Goal: Entertainment & Leisure: Consume media (video, audio)

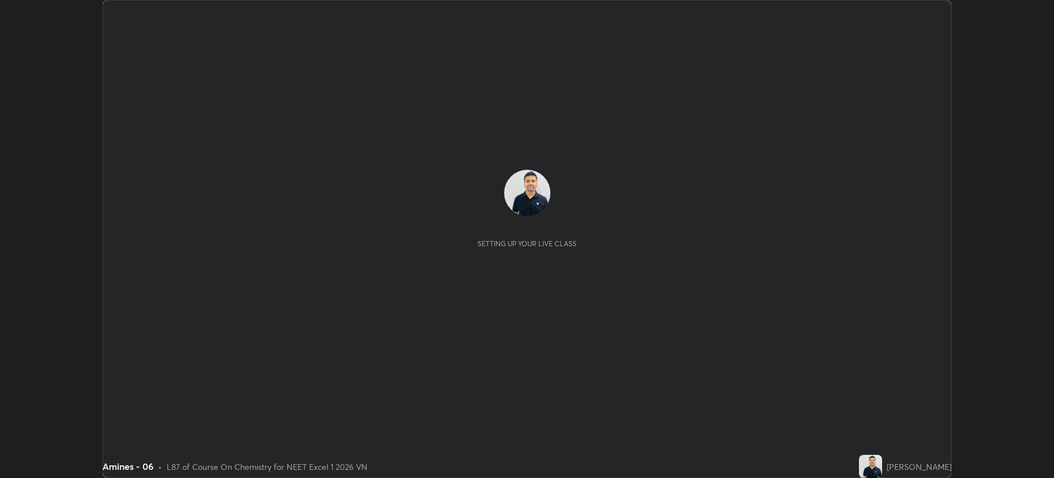
scroll to position [478, 1054]
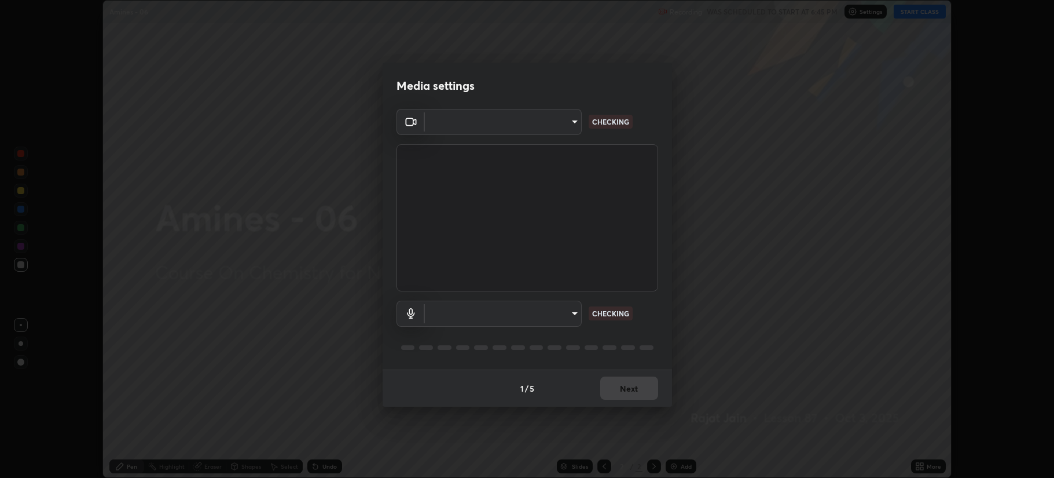
type input "b514d6723dd4d3c471526cd53b1784ca3f70d9044c5aa72a57affb8596088c16"
type input "4b0bcb73a5cd5ad7ac8f15a43def5814917f8cfc26a0fcb8ea41dee10f63b9ca"
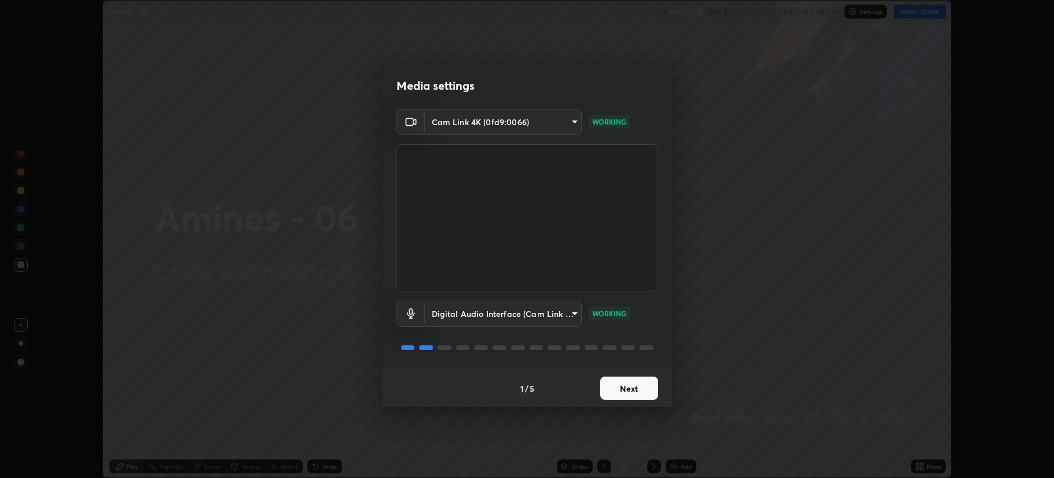
click at [619, 379] on button "Next" at bounding box center [629, 387] width 58 height 23
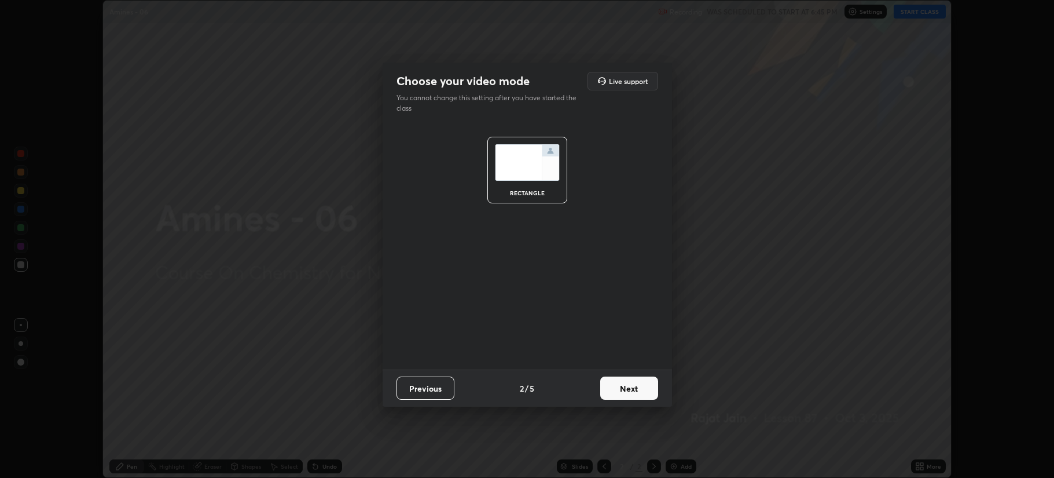
click at [633, 384] on button "Next" at bounding box center [629, 387] width 58 height 23
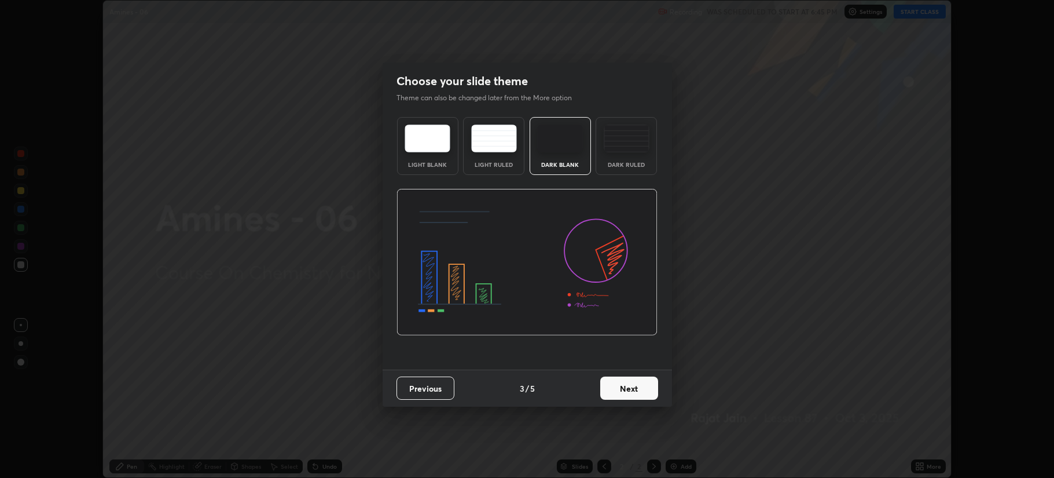
click at [635, 387] on button "Next" at bounding box center [629, 387] width 58 height 23
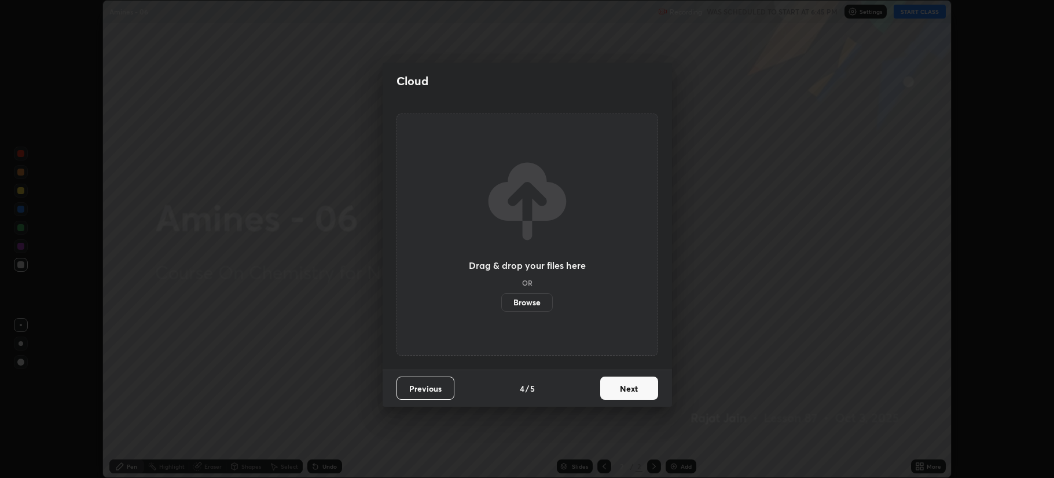
click at [635, 387] on button "Next" at bounding box center [629, 387] width 58 height 23
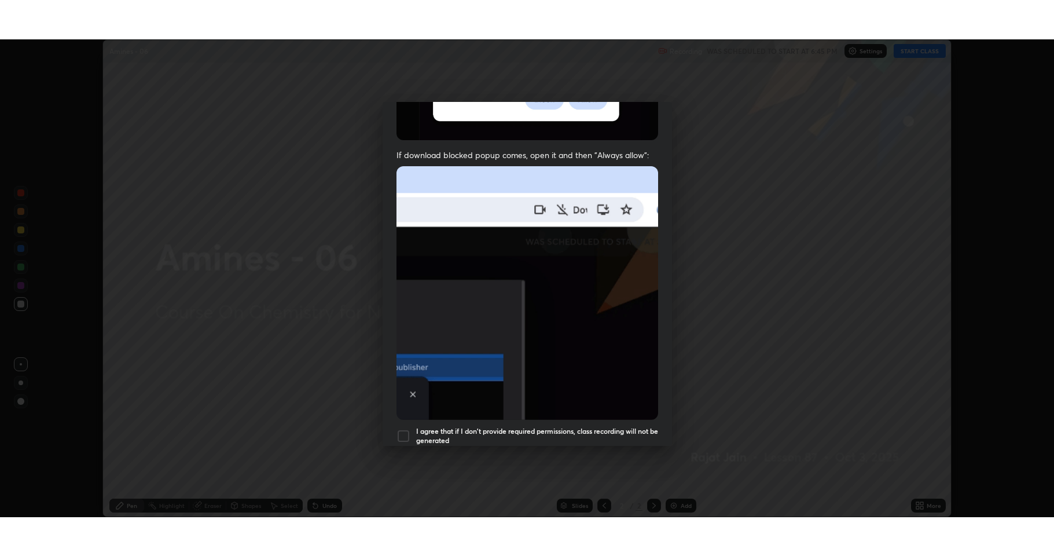
scroll to position [235, 0]
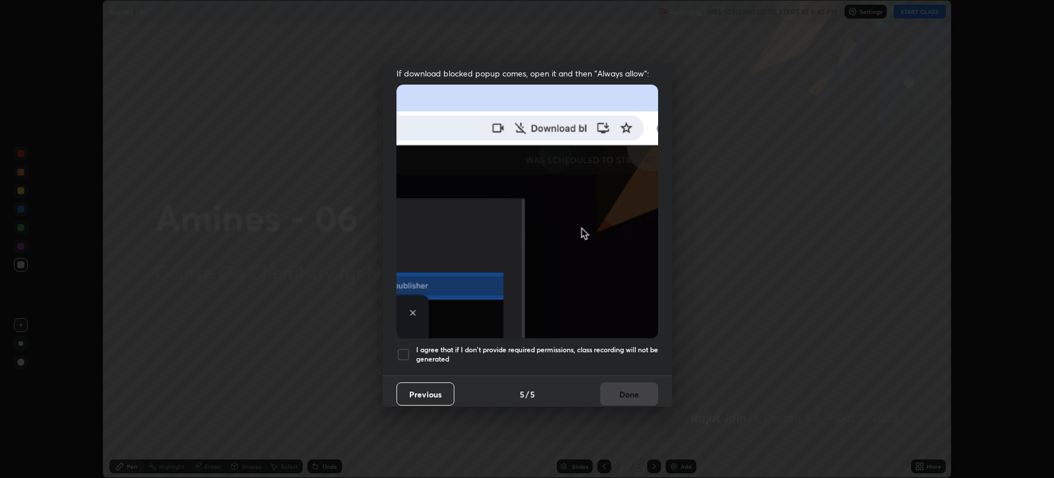
click at [403, 350] on div at bounding box center [404, 354] width 14 height 14
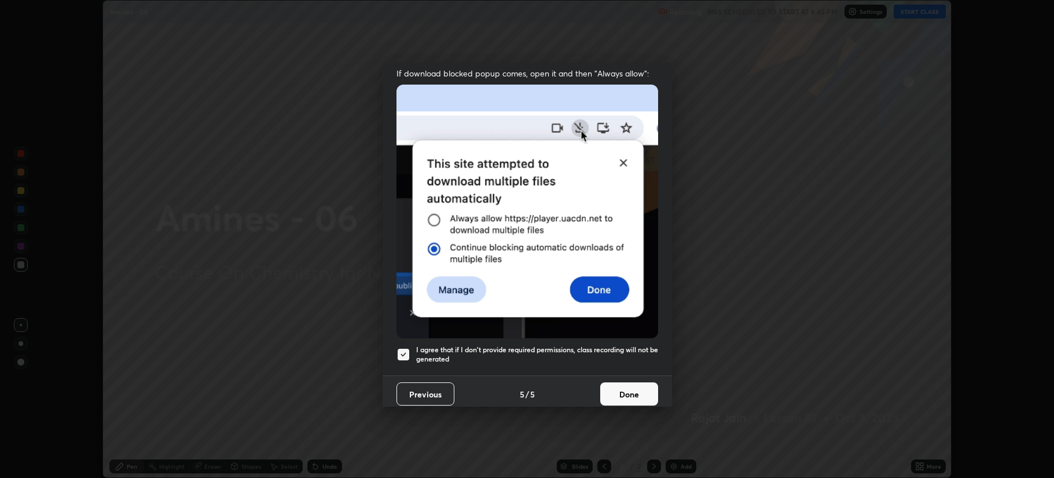
click at [618, 391] on button "Done" at bounding box center [629, 393] width 58 height 23
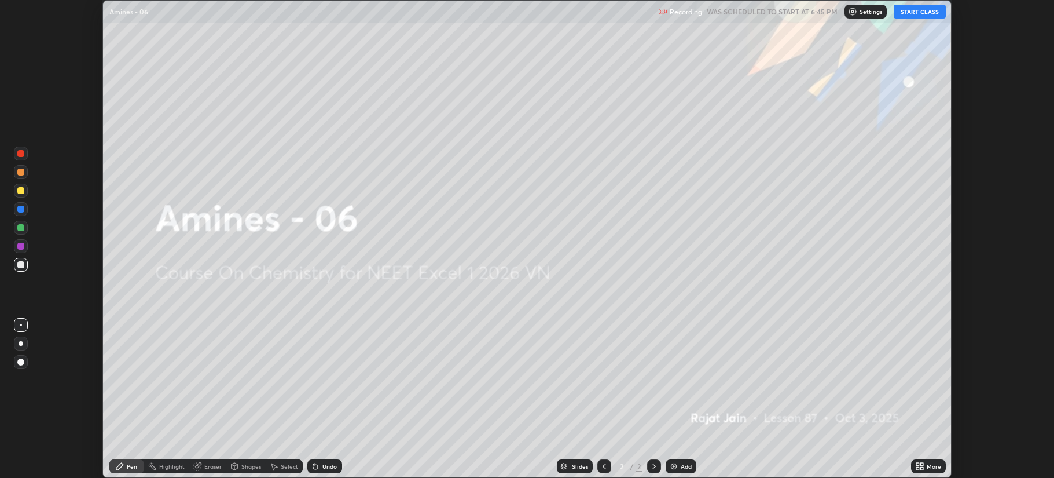
click at [917, 13] on button "START CLASS" at bounding box center [920, 12] width 52 height 14
click at [933, 463] on div "More" at bounding box center [934, 466] width 14 height 6
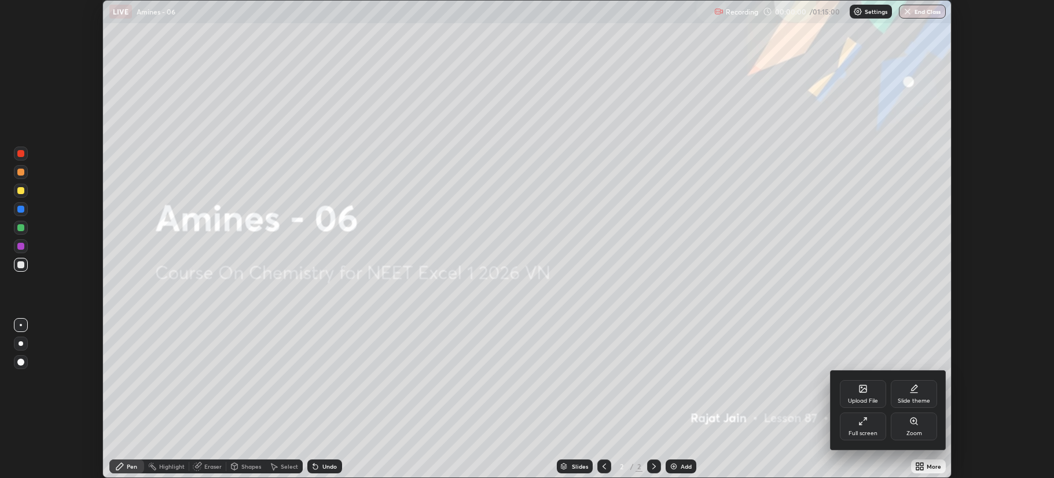
click at [861, 427] on div "Full screen" at bounding box center [863, 426] width 46 height 28
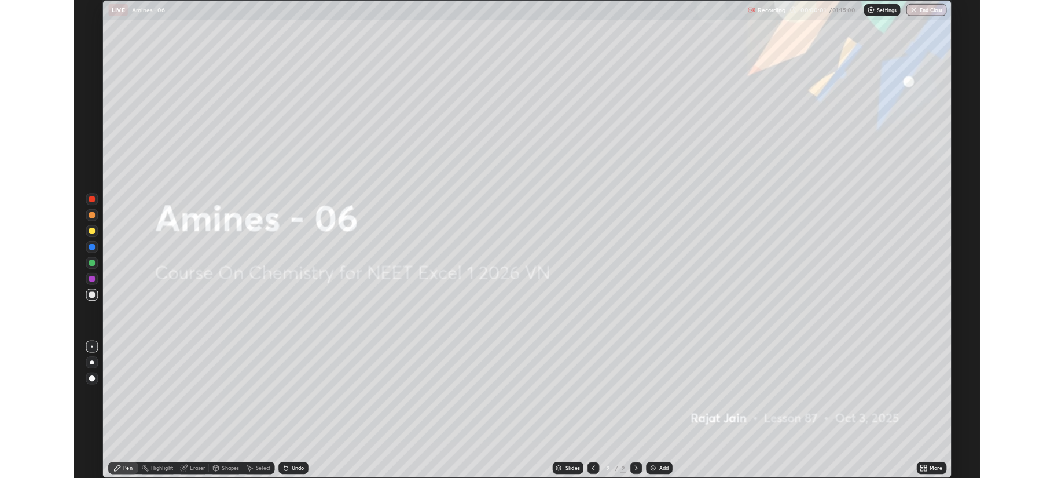
scroll to position [556, 1054]
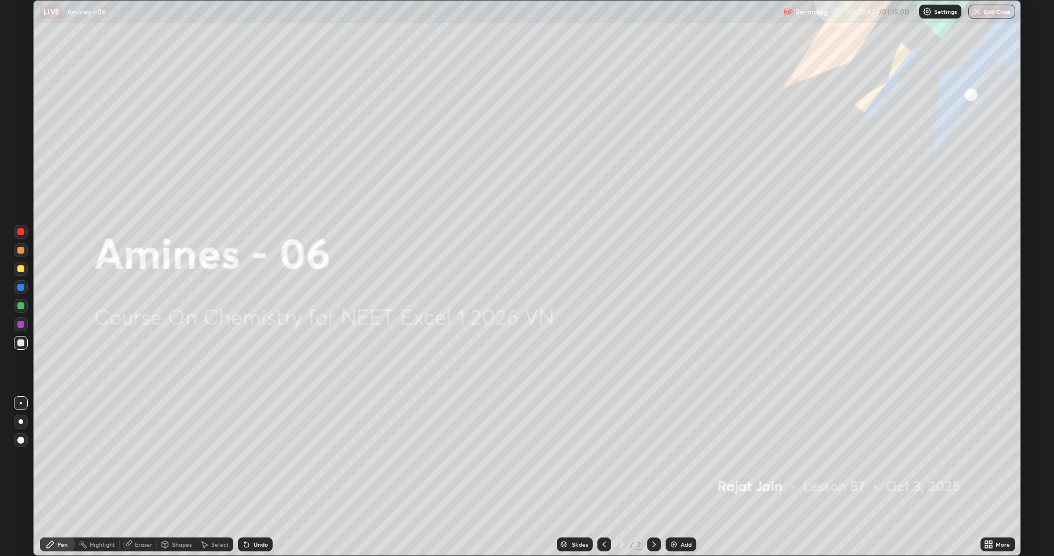
click at [677, 477] on img at bounding box center [673, 544] width 9 height 9
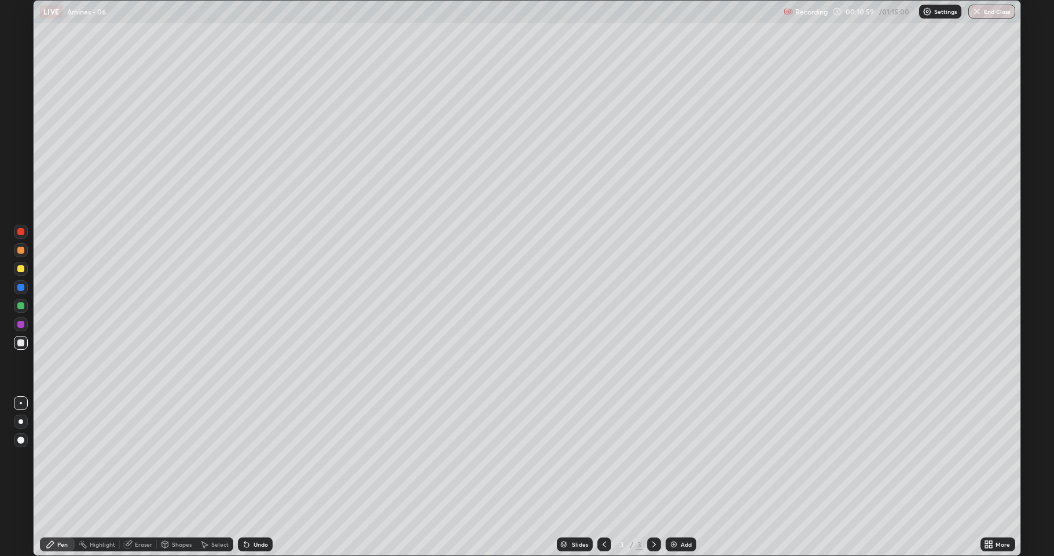
click at [685, 477] on div "Add" at bounding box center [686, 544] width 11 height 6
click at [254, 477] on div "Undo" at bounding box center [261, 544] width 14 height 6
click at [263, 477] on div "Undo" at bounding box center [255, 544] width 35 height 14
click at [258, 477] on div "Undo" at bounding box center [255, 544] width 35 height 14
click at [254, 477] on div "Undo" at bounding box center [261, 544] width 14 height 6
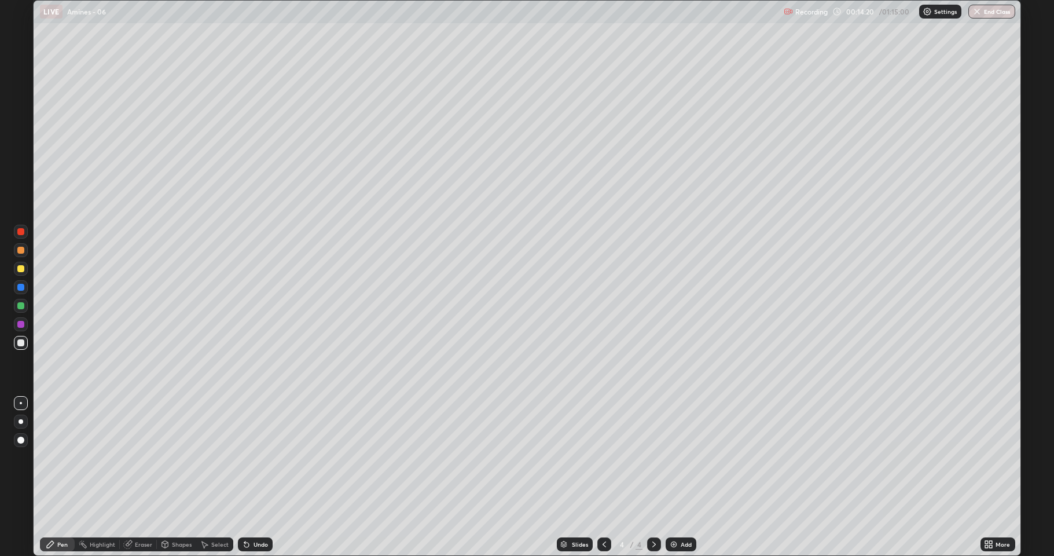
click at [19, 271] on div at bounding box center [20, 268] width 7 height 7
click at [22, 340] on div at bounding box center [20, 342] width 7 height 7
click at [16, 271] on div at bounding box center [21, 269] width 14 height 14
click at [18, 336] on div at bounding box center [21, 343] width 14 height 14
click at [25, 268] on div at bounding box center [21, 269] width 14 height 14
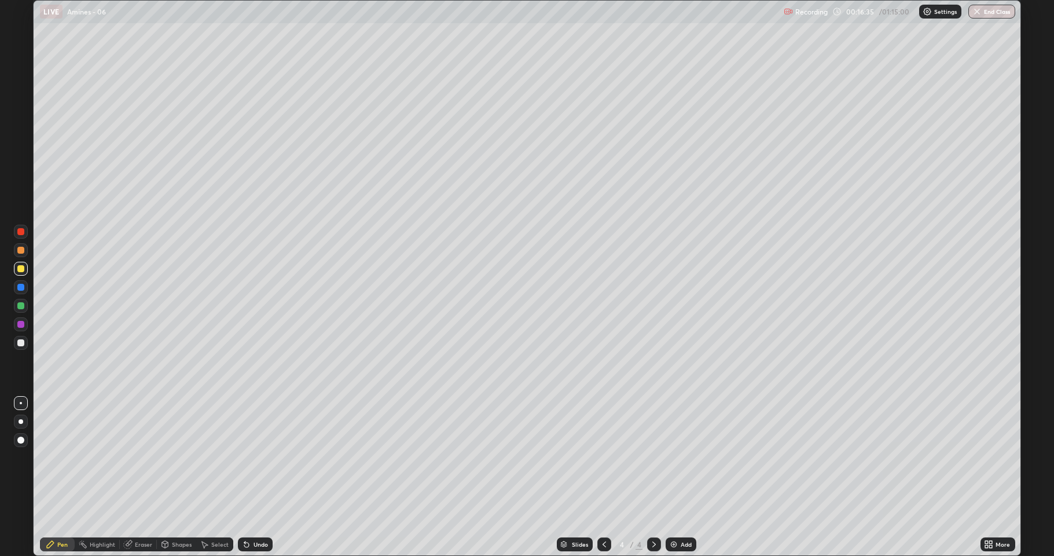
click at [23, 340] on div at bounding box center [20, 342] width 7 height 7
click at [251, 477] on div "Undo" at bounding box center [255, 544] width 35 height 14
click at [687, 477] on div "Add" at bounding box center [686, 544] width 11 height 6
click at [254, 477] on div "Undo" at bounding box center [261, 544] width 14 height 6
click at [258, 477] on div "Undo" at bounding box center [261, 544] width 14 height 6
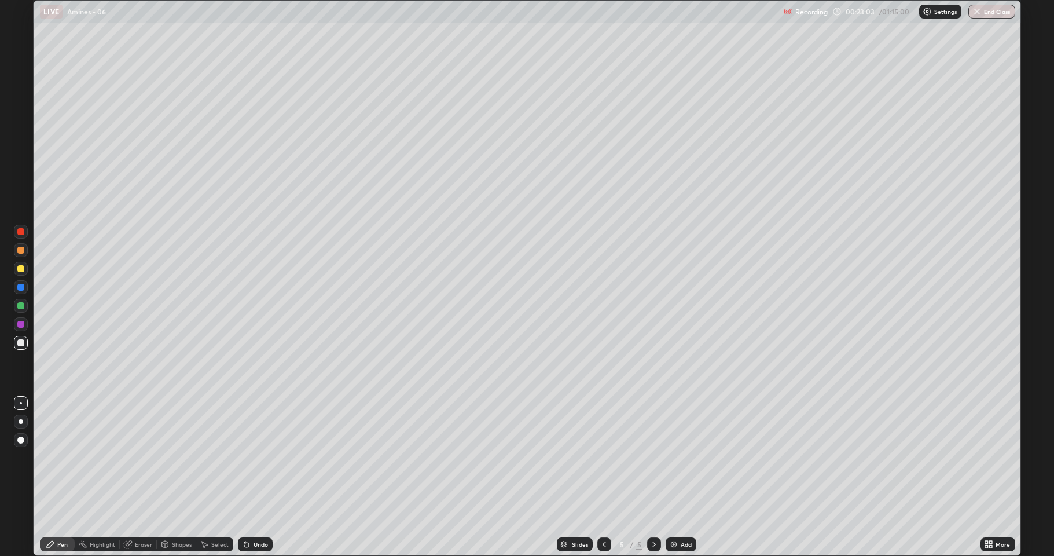
click at [256, 477] on div "Undo" at bounding box center [261, 544] width 14 height 6
click at [142, 477] on div "Eraser" at bounding box center [143, 544] width 17 height 6
click at [61, 477] on div "Pen" at bounding box center [62, 544] width 10 height 6
click at [671, 477] on img at bounding box center [673, 544] width 9 height 9
click at [255, 477] on div "Undo" at bounding box center [255, 544] width 35 height 14
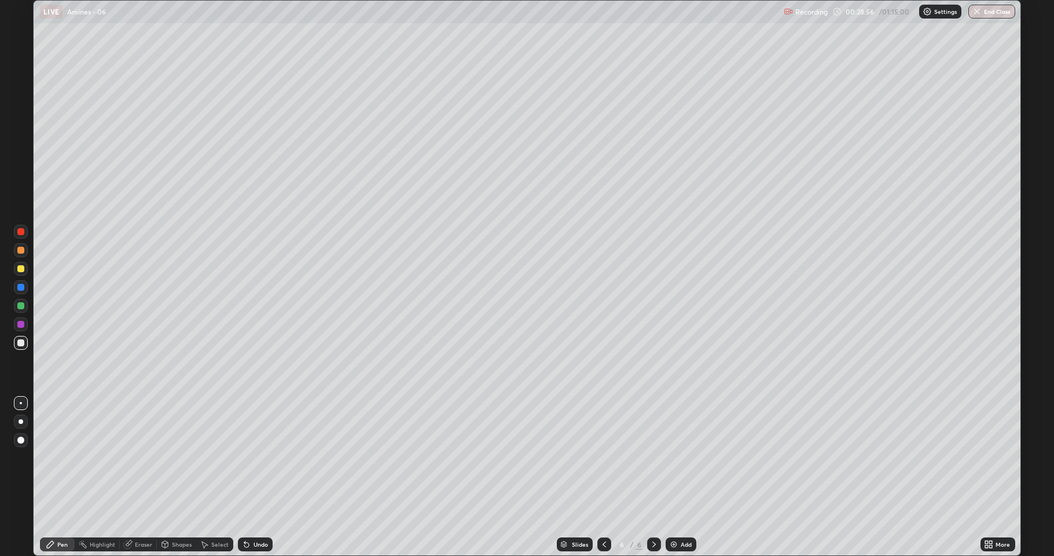
click at [132, 477] on div "Eraser" at bounding box center [138, 544] width 37 height 14
click at [63, 477] on div "Pen" at bounding box center [62, 544] width 10 height 6
click at [248, 477] on icon at bounding box center [246, 544] width 9 height 9
click at [252, 477] on div "Undo" at bounding box center [255, 544] width 35 height 14
click at [1003, 477] on div "More" at bounding box center [998, 544] width 35 height 14
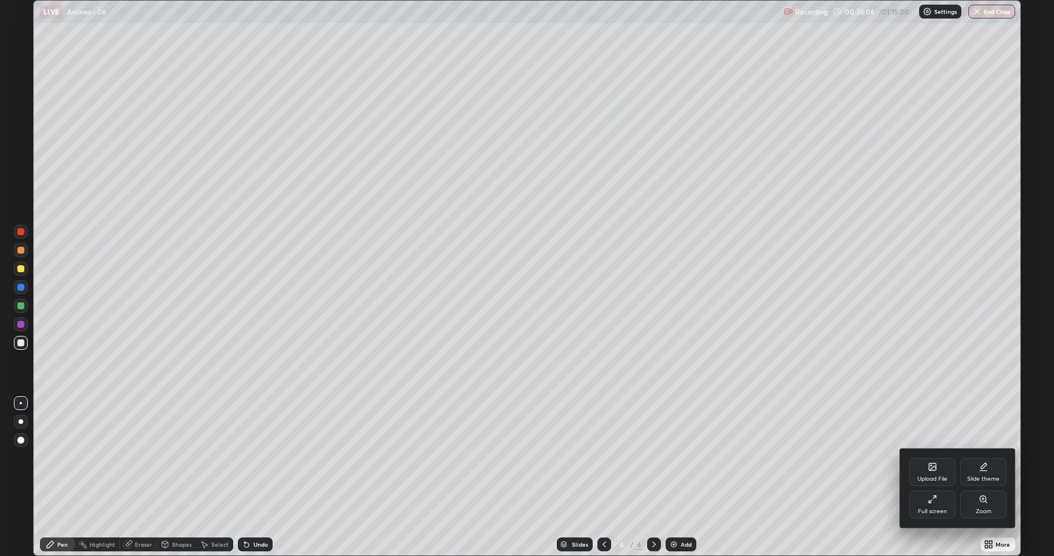
click at [933, 477] on div "Full screen" at bounding box center [932, 511] width 29 height 6
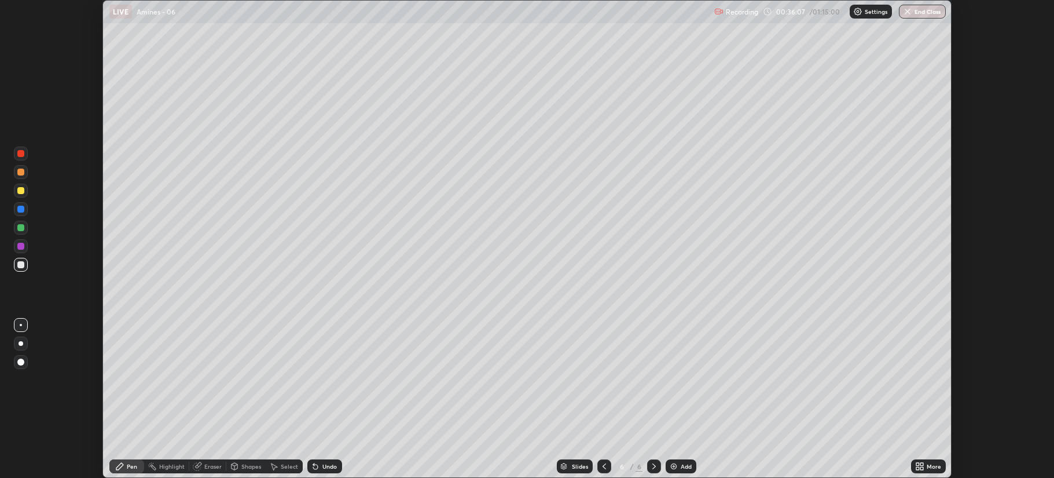
scroll to position [57408, 56832]
